Goal: Navigation & Orientation: Find specific page/section

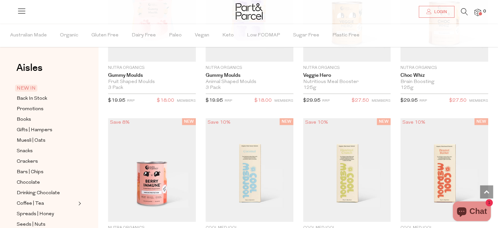
scroll to position [649, 0]
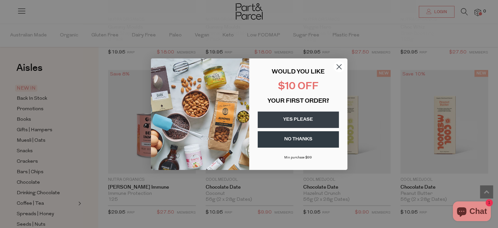
click at [338, 64] on circle "Close dialog" at bounding box center [338, 66] width 11 height 11
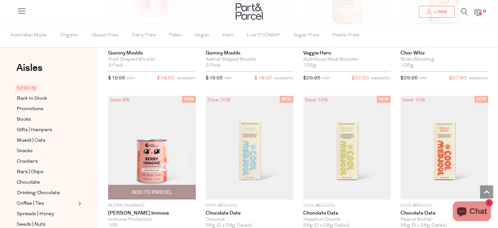
scroll to position [616, 0]
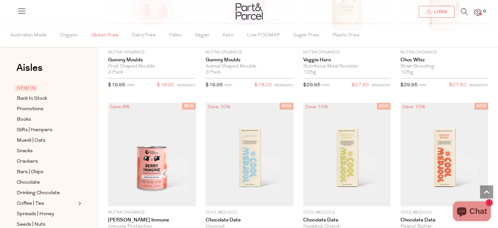
click at [103, 35] on span "Gluten Free" at bounding box center [104, 35] width 27 height 23
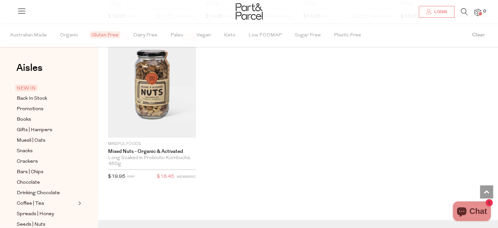
scroll to position [1353, 0]
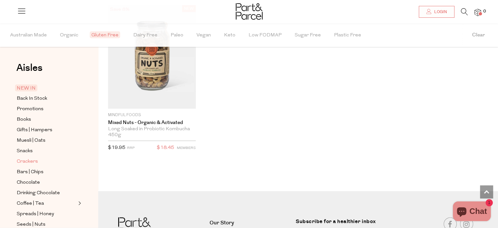
click at [33, 162] on span "Crackers" at bounding box center [27, 161] width 21 height 8
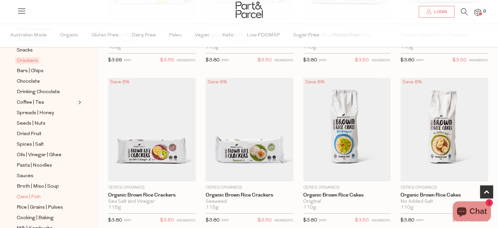
scroll to position [131, 0]
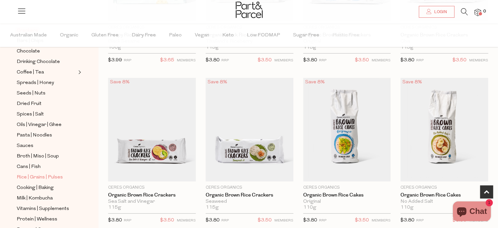
click at [38, 173] on span "Rice | Grains | Pulses" at bounding box center [40, 177] width 46 height 8
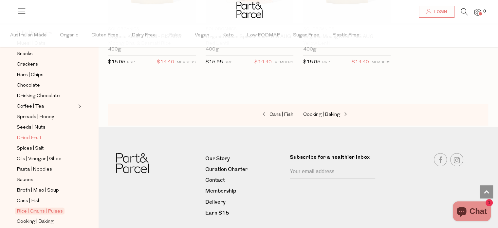
scroll to position [98, 0]
click at [53, 158] on span "Oils | Vinegar | Ghee" at bounding box center [39, 158] width 45 height 8
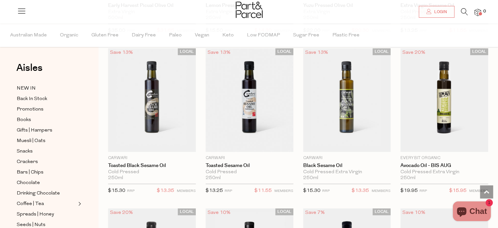
scroll to position [352, 0]
